Goal: Transaction & Acquisition: Purchase product/service

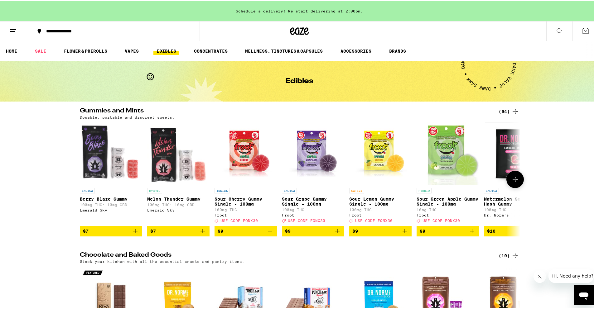
click at [512, 180] on icon at bounding box center [514, 178] width 5 height 4
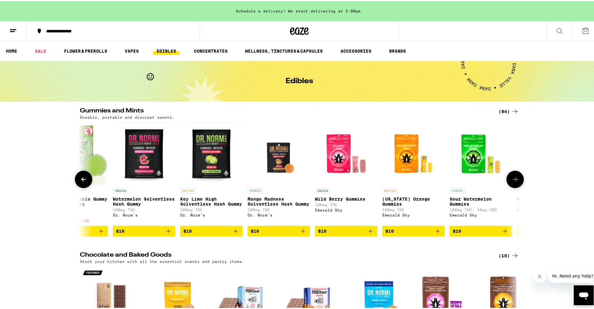
click at [512, 180] on icon at bounding box center [514, 178] width 5 height 4
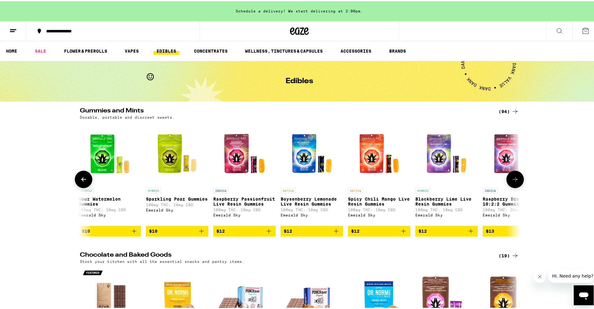
click at [512, 180] on icon at bounding box center [514, 178] width 5 height 4
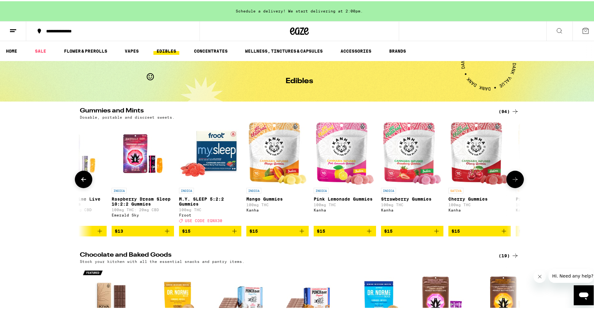
click at [512, 180] on icon at bounding box center [514, 178] width 5 height 4
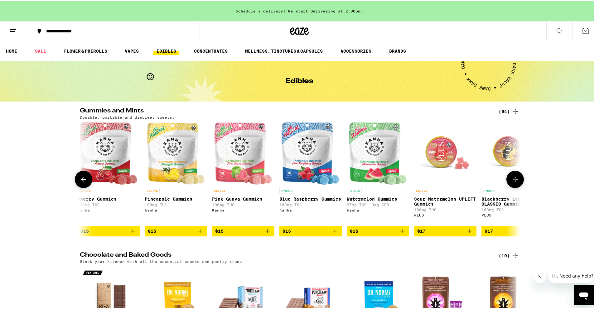
click at [512, 180] on icon at bounding box center [514, 178] width 5 height 4
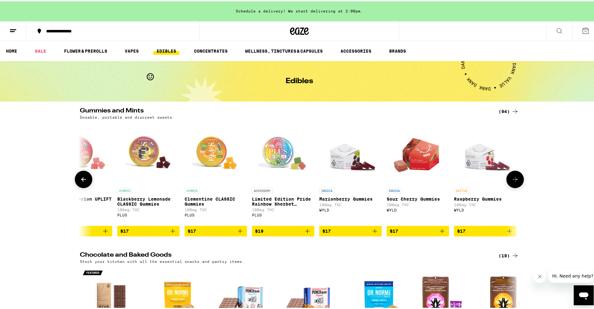
scroll to position [0, 1854]
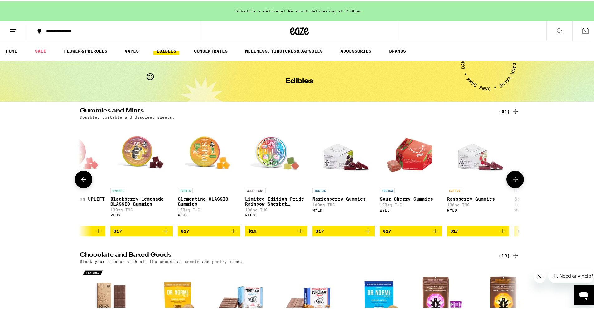
click at [512, 180] on icon at bounding box center [514, 178] width 5 height 4
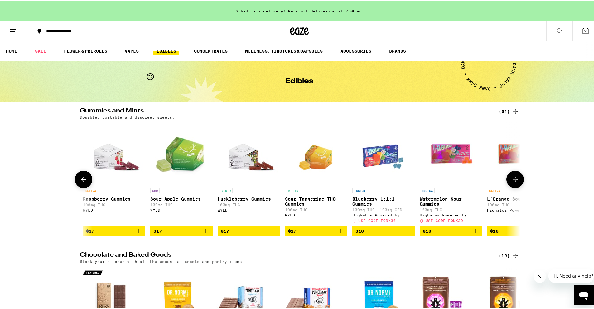
scroll to position [0, 2225]
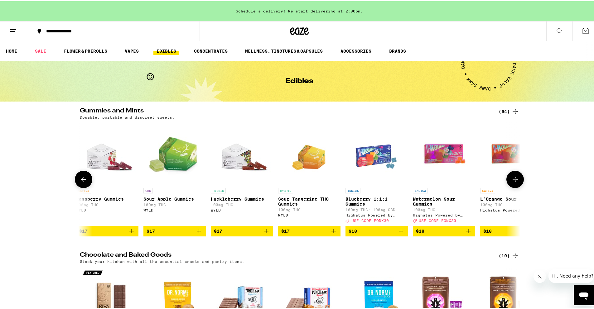
click at [512, 180] on icon at bounding box center [514, 178] width 5 height 4
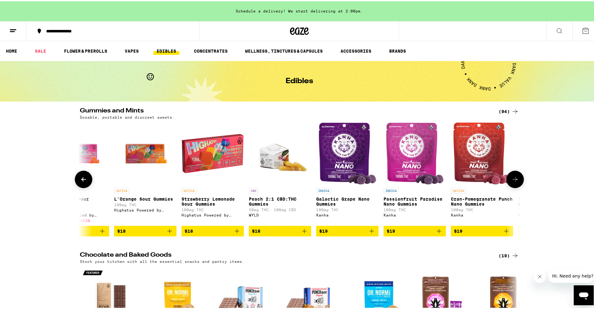
scroll to position [0, 2595]
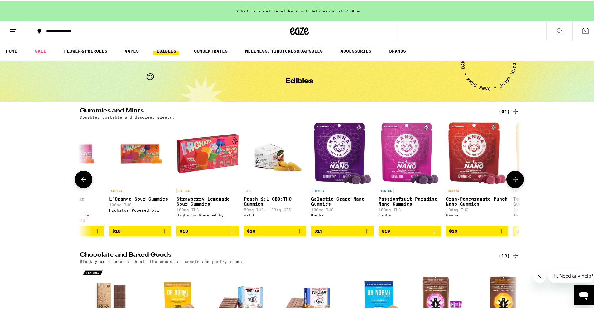
click at [512, 180] on icon at bounding box center [514, 178] width 5 height 4
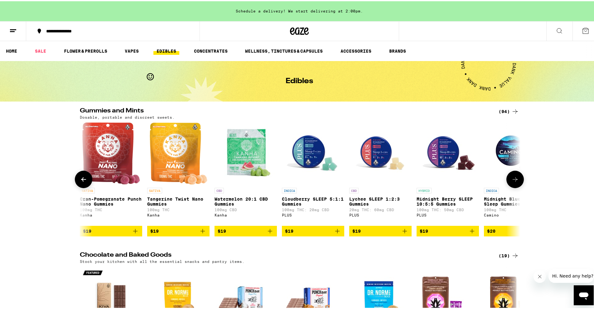
scroll to position [0, 2966]
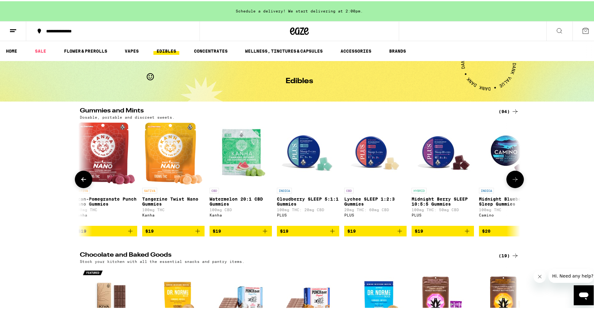
click at [512, 180] on icon at bounding box center [514, 178] width 5 height 4
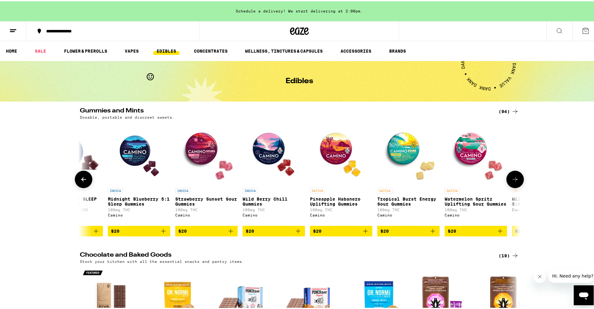
click at [512, 180] on icon at bounding box center [514, 178] width 5 height 4
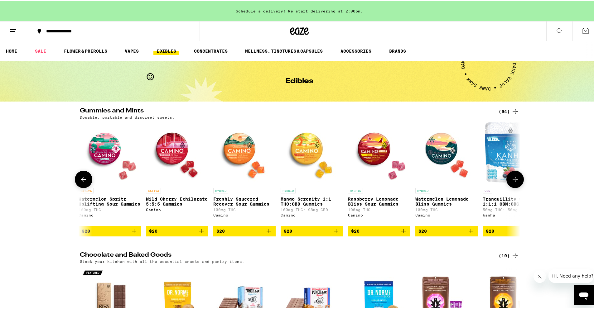
scroll to position [0, 3708]
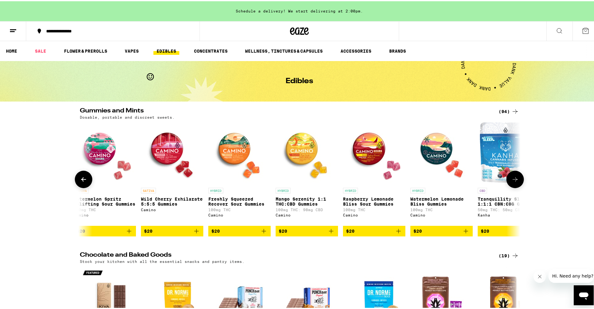
click at [512, 180] on icon at bounding box center [514, 178] width 5 height 4
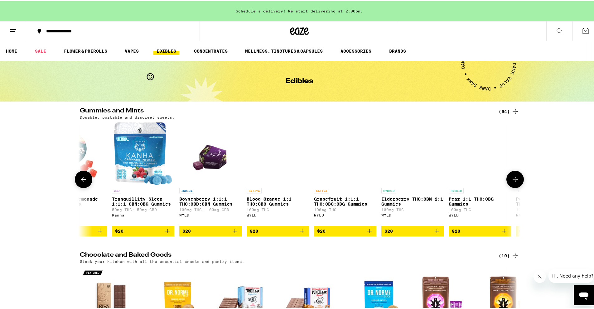
scroll to position [0, 4078]
